Goal: Task Accomplishment & Management: Use online tool/utility

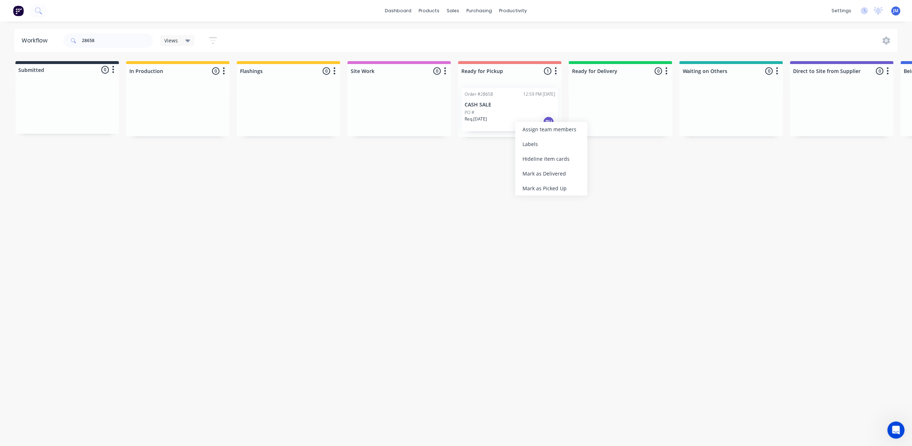
click at [528, 190] on div "Mark as Picked Up" at bounding box center [552, 188] width 72 height 15
click at [108, 39] on input "28658" at bounding box center [117, 40] width 71 height 14
click at [534, 175] on div "Mark as Picked Up" at bounding box center [539, 175] width 72 height 15
click at [108, 39] on input "28807" at bounding box center [117, 40] width 71 height 14
type input "2"
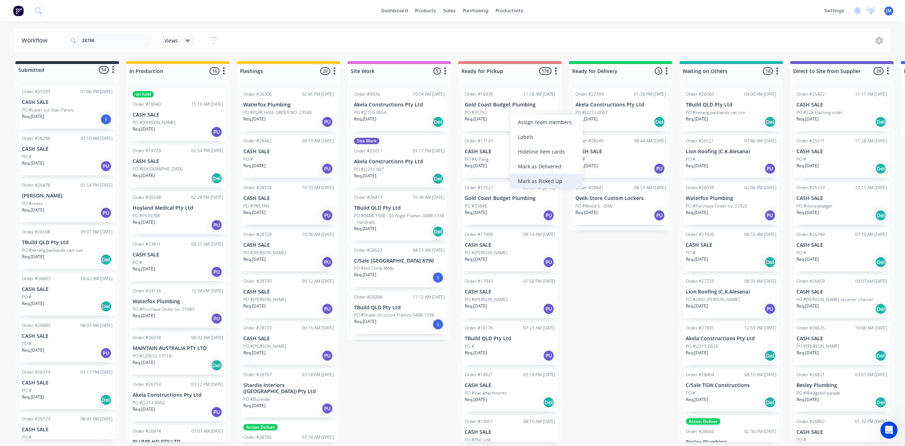
click at [518, 183] on div "Mark as Picked Up" at bounding box center [547, 181] width 72 height 15
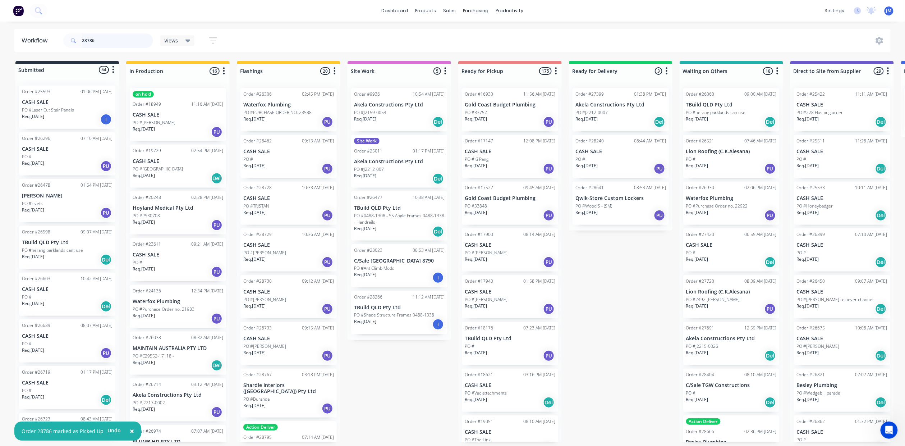
click at [103, 44] on input "28786" at bounding box center [117, 40] width 71 height 14
type input "2"
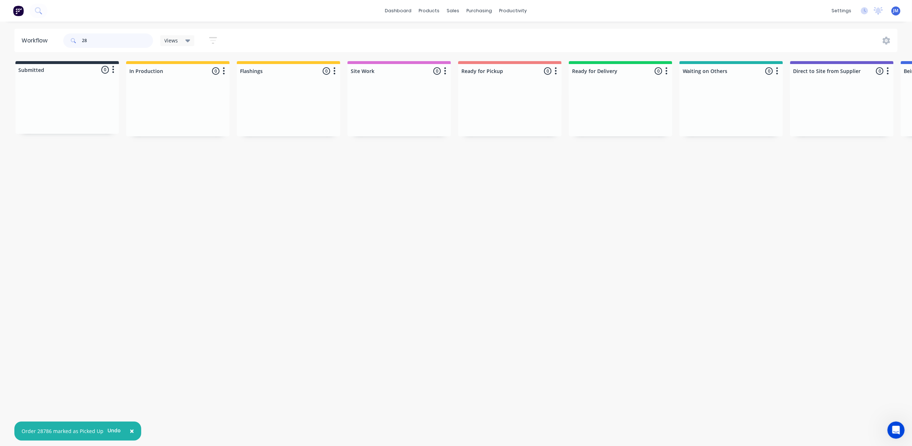
type input "2"
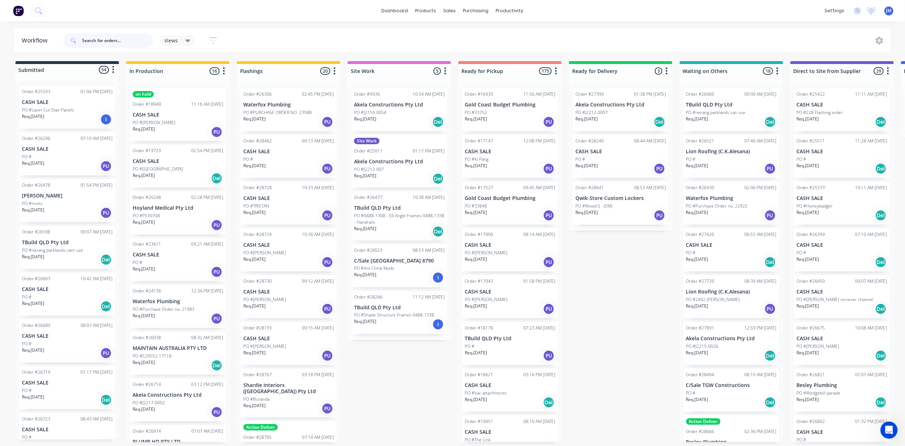
click at [122, 37] on input "text" at bounding box center [117, 40] width 71 height 14
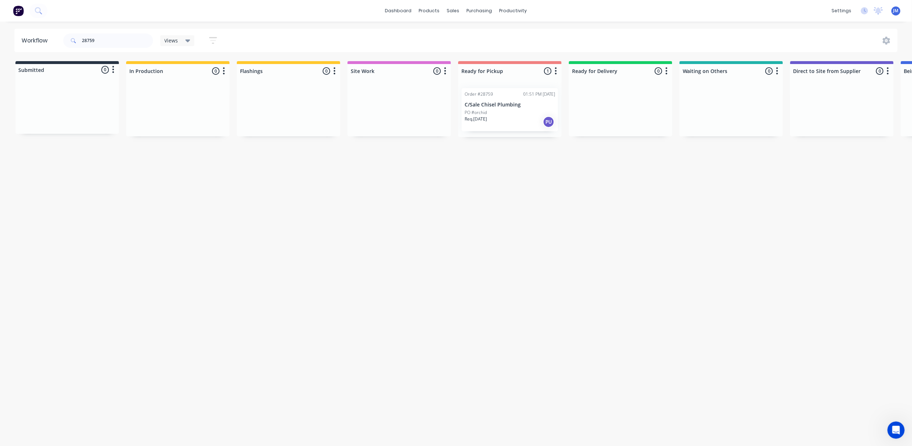
drag, startPoint x: 540, startPoint y: 134, endPoint x: 531, endPoint y: 134, distance: 8.3
drag, startPoint x: 531, startPoint y: 134, endPoint x: 522, endPoint y: 123, distance: 14.8
click at [541, 174] on div "Mark as Picked Up" at bounding box center [549, 180] width 72 height 15
click at [105, 39] on input "28759" at bounding box center [117, 40] width 71 height 14
type input "2"
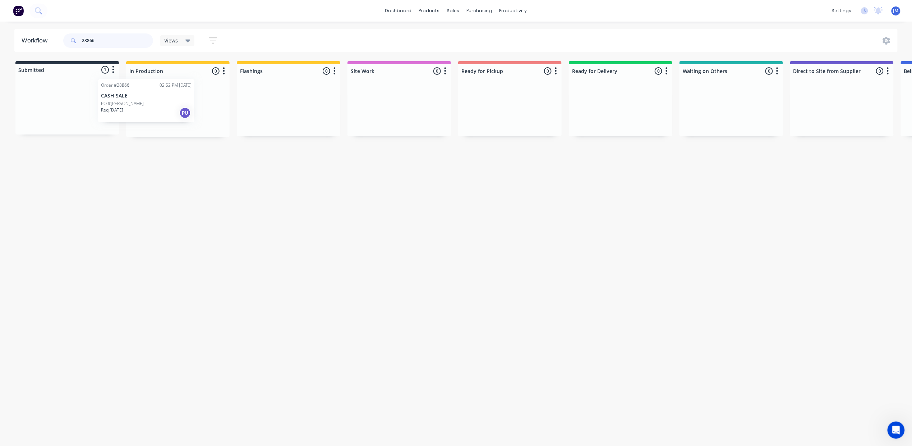
drag, startPoint x: 49, startPoint y: 111, endPoint x: 135, endPoint y: 106, distance: 86.5
click at [131, 105] on div "Submitted 1 Status colour #273444 hex #273444 Save Cancel Summaries Total order…" at bounding box center [646, 99] width 1303 height 76
drag, startPoint x: 38, startPoint y: 110, endPoint x: 465, endPoint y: 115, distance: 427.1
click at [473, 115] on div "Submitted 1 Status colour #273444 hex #273444 Save Cancel Summaries Total order…" at bounding box center [646, 102] width 1303 height 82
drag, startPoint x: 55, startPoint y: 96, endPoint x: 187, endPoint y: 106, distance: 132.0
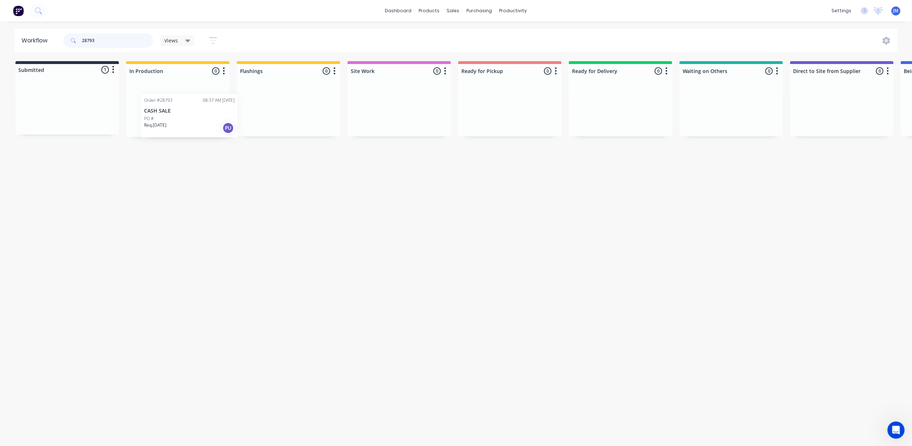
click at [186, 111] on div "Submitted 1 Status colour #273444 hex #273444 Save Cancel Summaries Total order…" at bounding box center [646, 99] width 1303 height 76
drag, startPoint x: 98, startPoint y: 120, endPoint x: 335, endPoint y: 117, distance: 237.7
click at [341, 117] on div "Submitted 1 Status colour #273444 hex #273444 Save Cancel Summaries Total order…" at bounding box center [646, 99] width 1303 height 76
drag, startPoint x: 78, startPoint y: 118, endPoint x: 273, endPoint y: 110, distance: 194.3
click at [273, 110] on div "Submitted 1 Status colour #273444 hex #273444 Save Cancel Summaries Total order…" at bounding box center [646, 99] width 1303 height 76
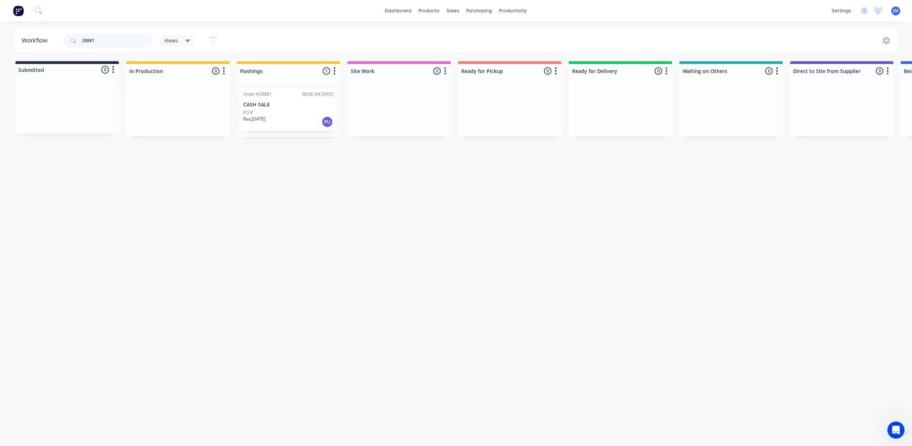
type input "28881"
